Goal: Transaction & Acquisition: Purchase product/service

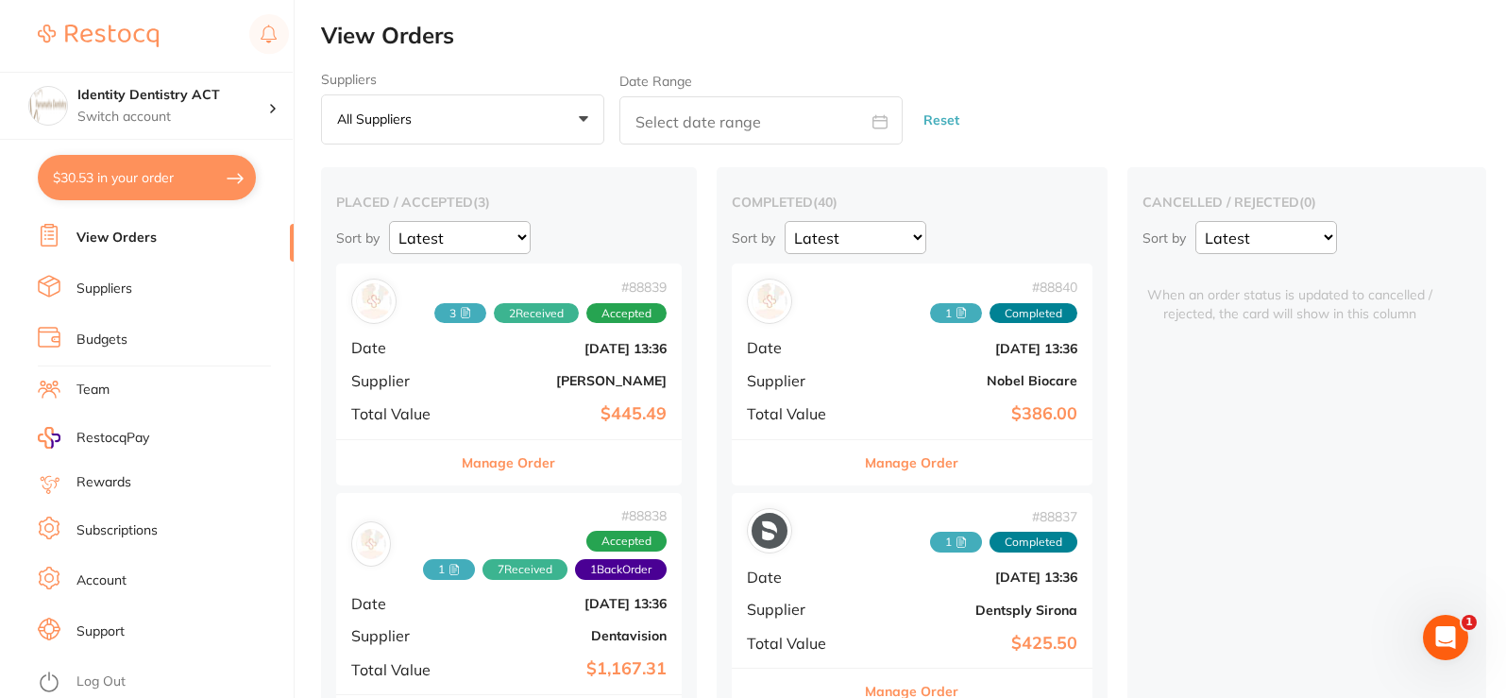
click at [211, 184] on button "$30.53 in your order" at bounding box center [147, 177] width 218 height 45
checkbox input "true"
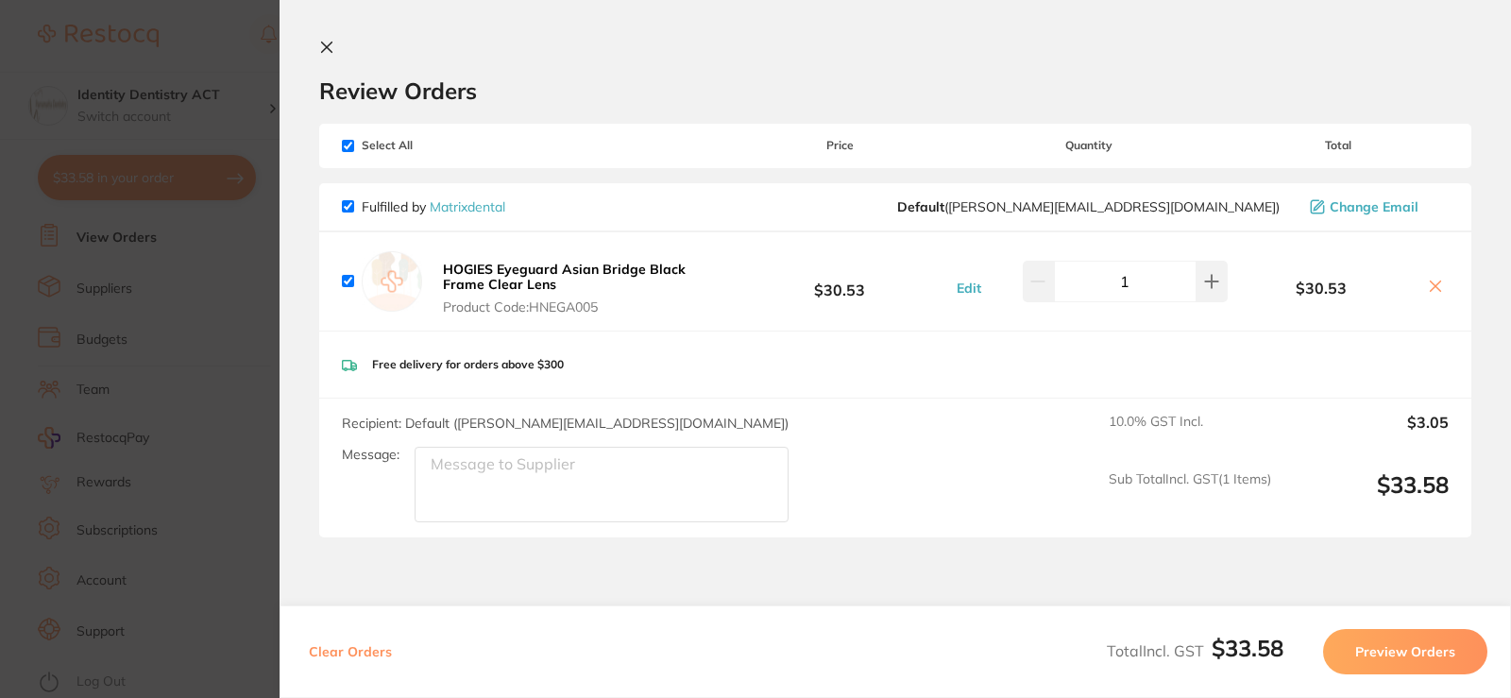
click at [475, 271] on b "HOGIES Eyeguard Asian Bridge Black Frame Clear Lens" at bounding box center [564, 277] width 243 height 32
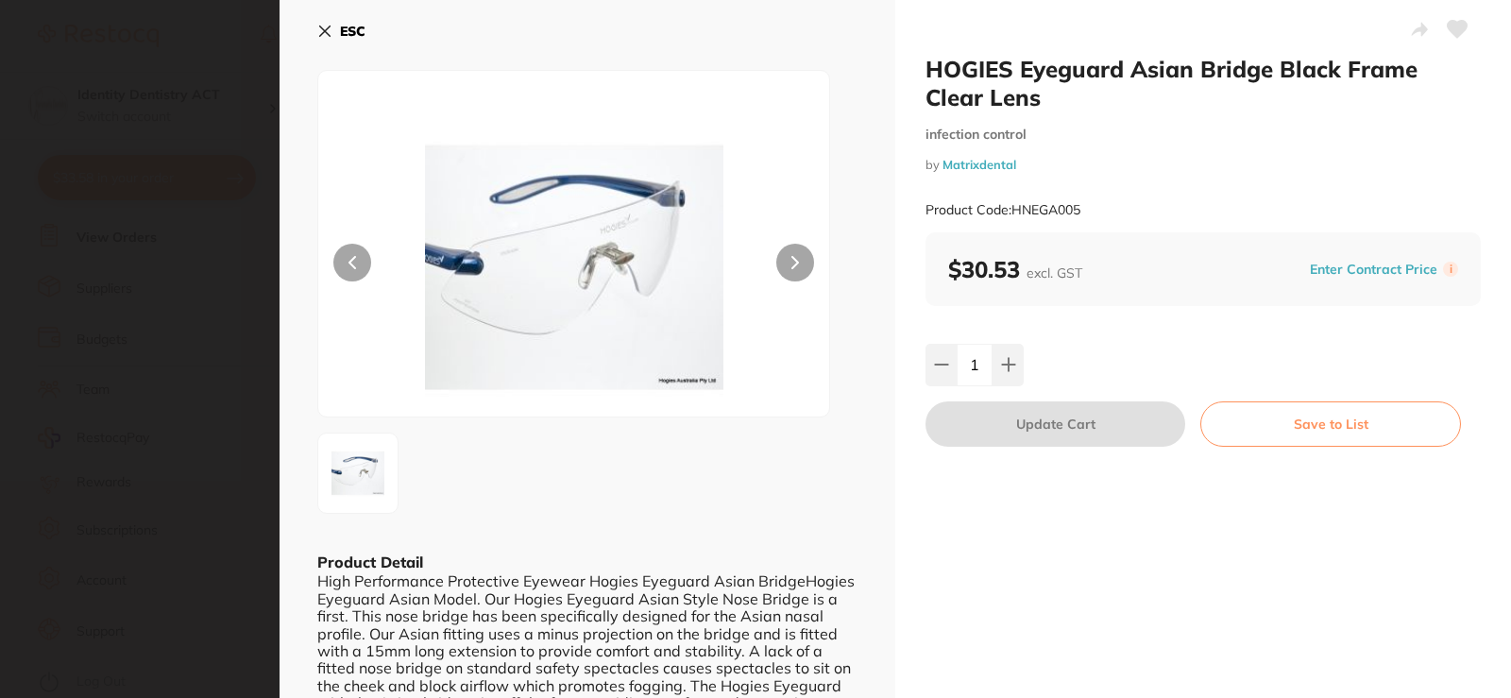
click at [484, 266] on img at bounding box center [573, 267] width 307 height 298
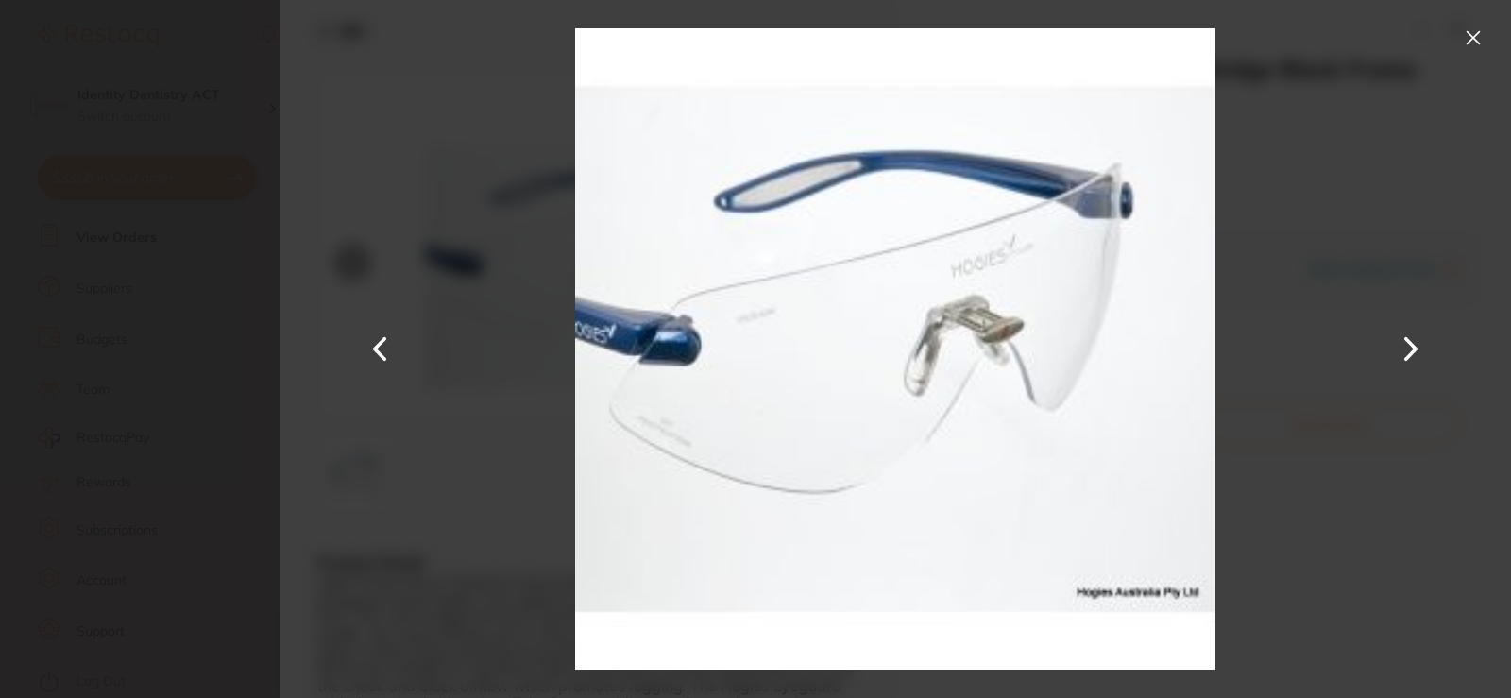
click at [1474, 25] on button at bounding box center [1473, 38] width 30 height 30
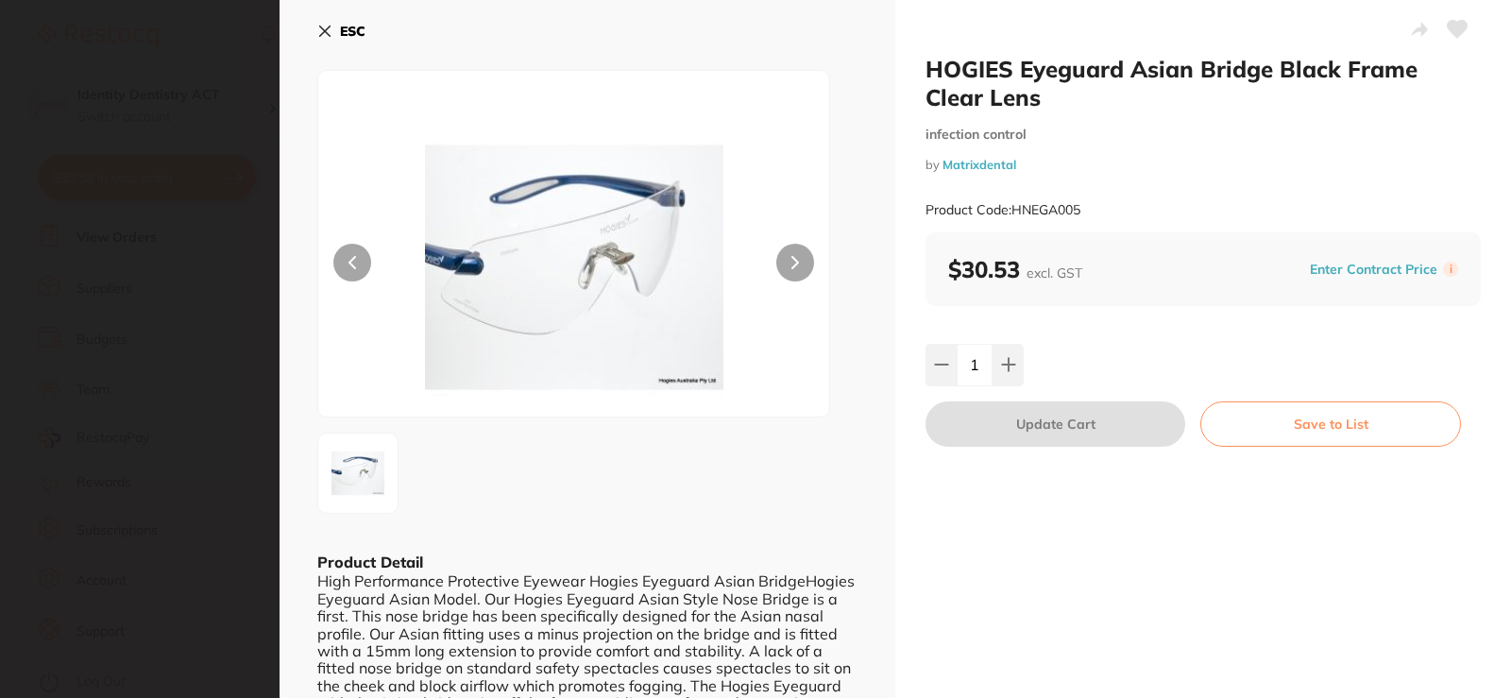
click at [157, 129] on section "HOGIES Eyeguard Asian Bridge Black Frame Clear Lens infection control by Matrix…" at bounding box center [755, 349] width 1511 height 698
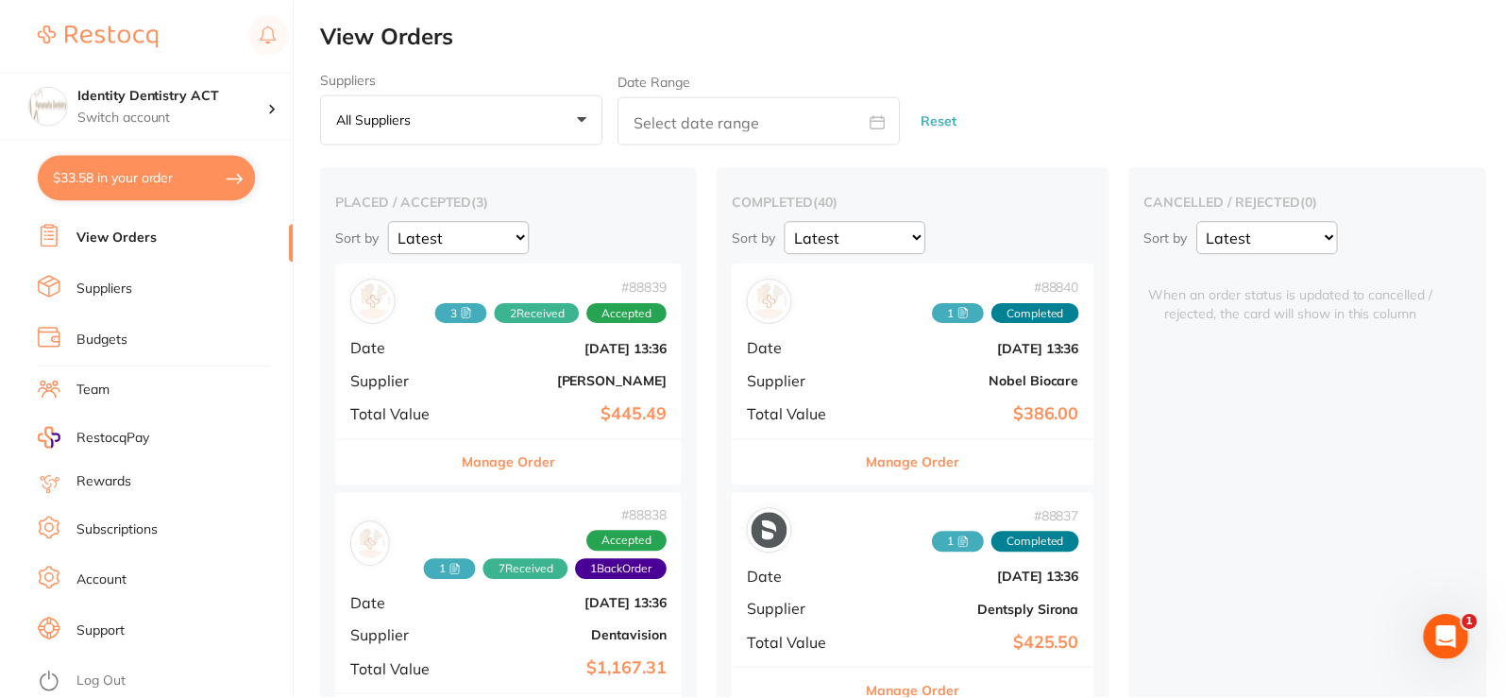
scroll to position [1, 0]
click at [101, 227] on li "View Orders" at bounding box center [166, 238] width 256 height 28
click at [104, 235] on link "View Orders" at bounding box center [116, 237] width 80 height 19
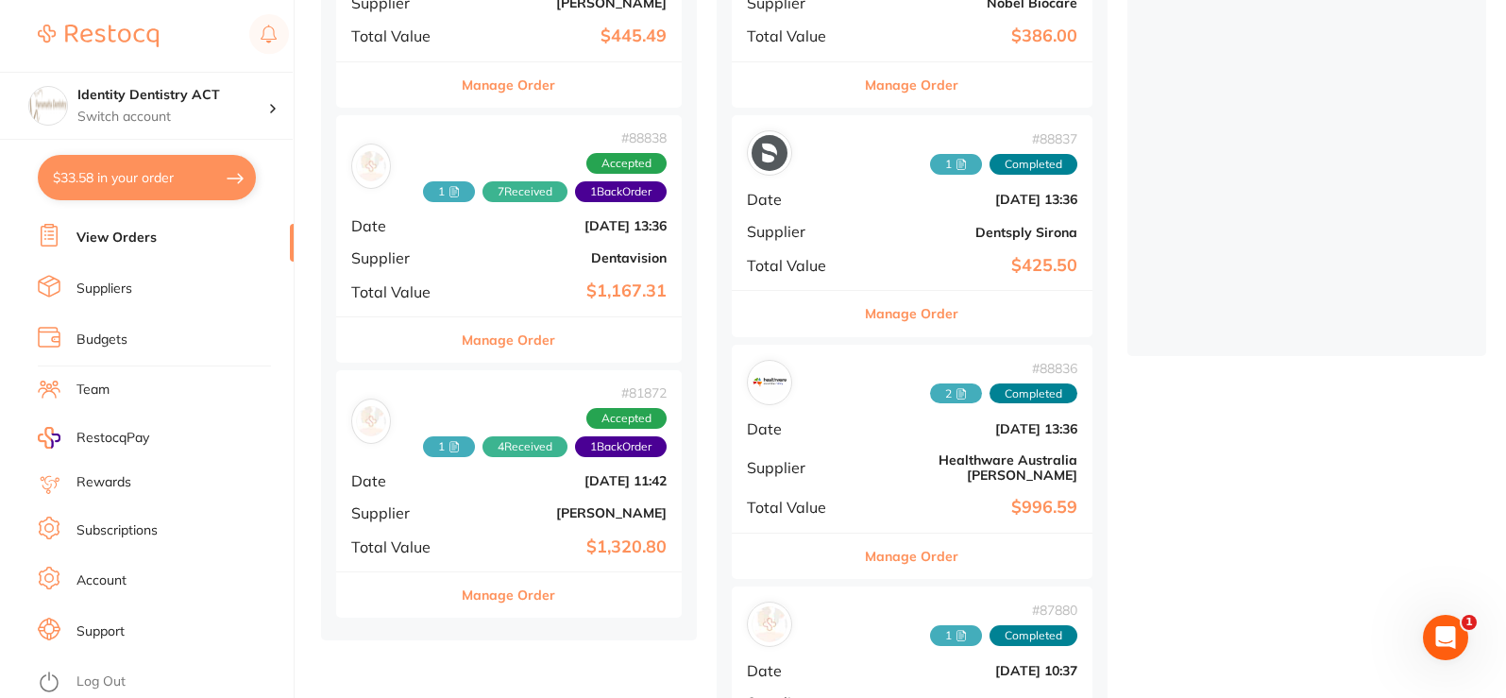
scroll to position [472, 0]
